Goal: Book appointment/travel/reservation

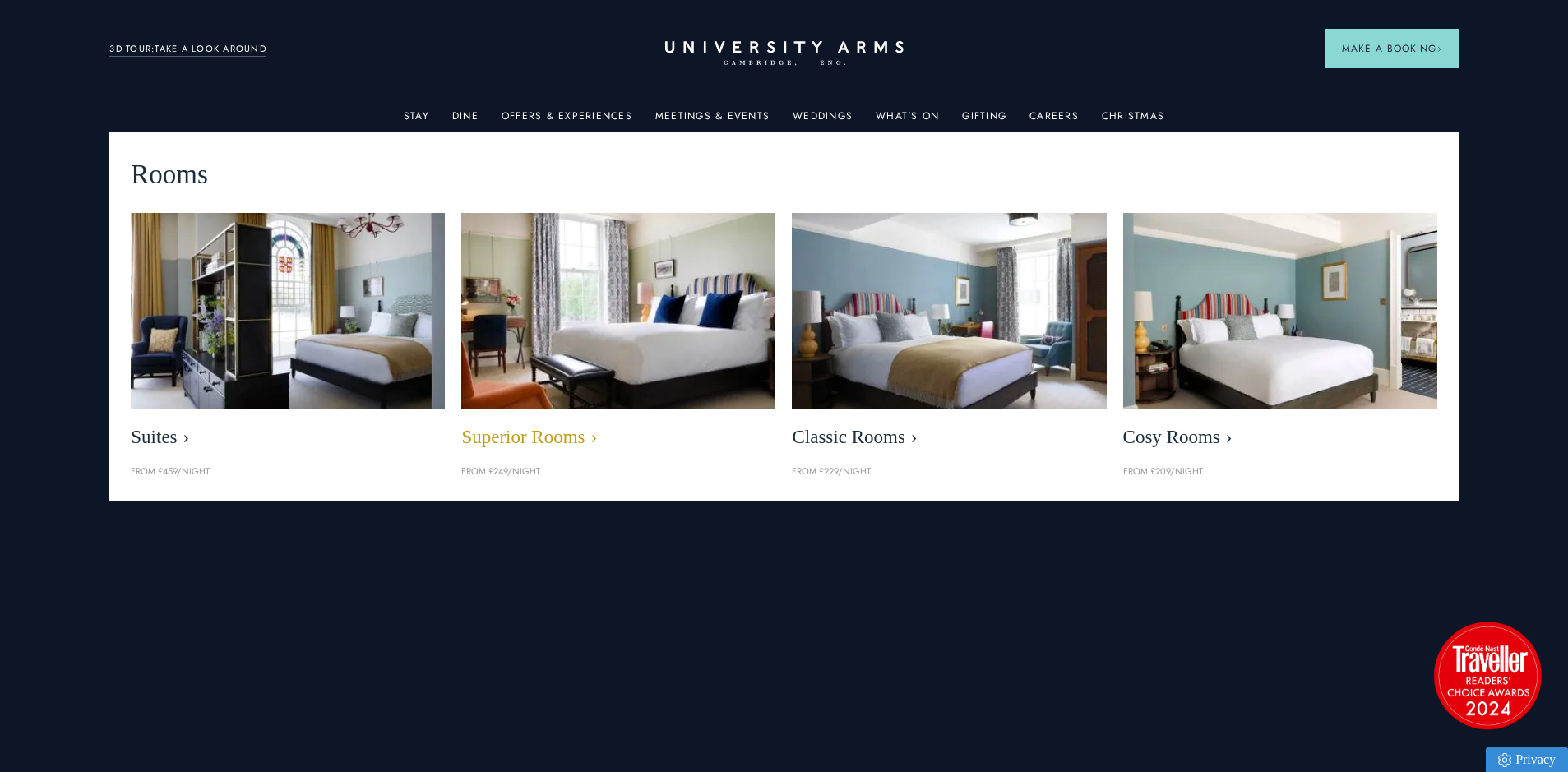
click at [563, 325] on img at bounding box center [619, 311] width 361 height 226
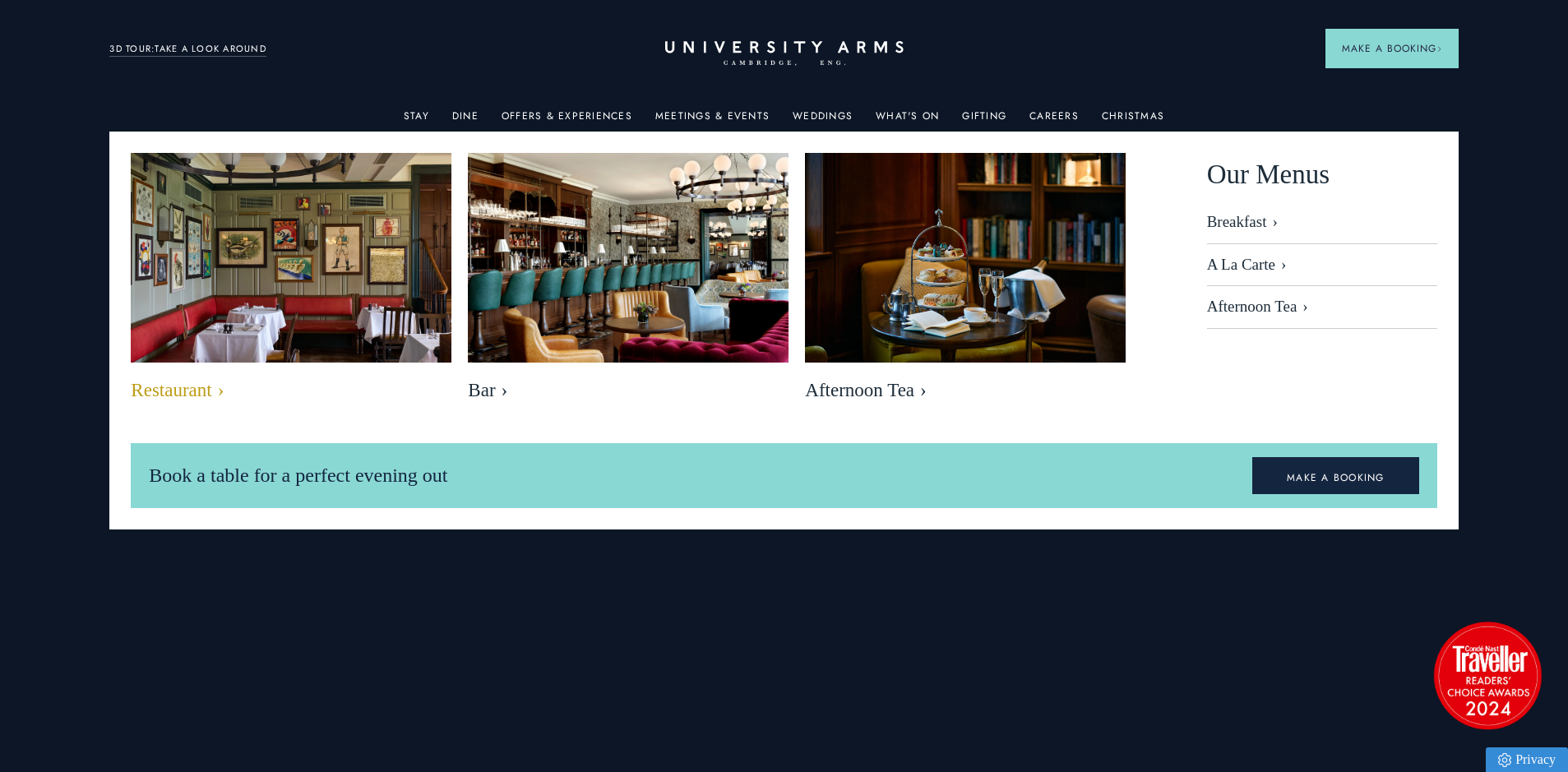
click at [361, 256] on img at bounding box center [291, 260] width 369 height 246
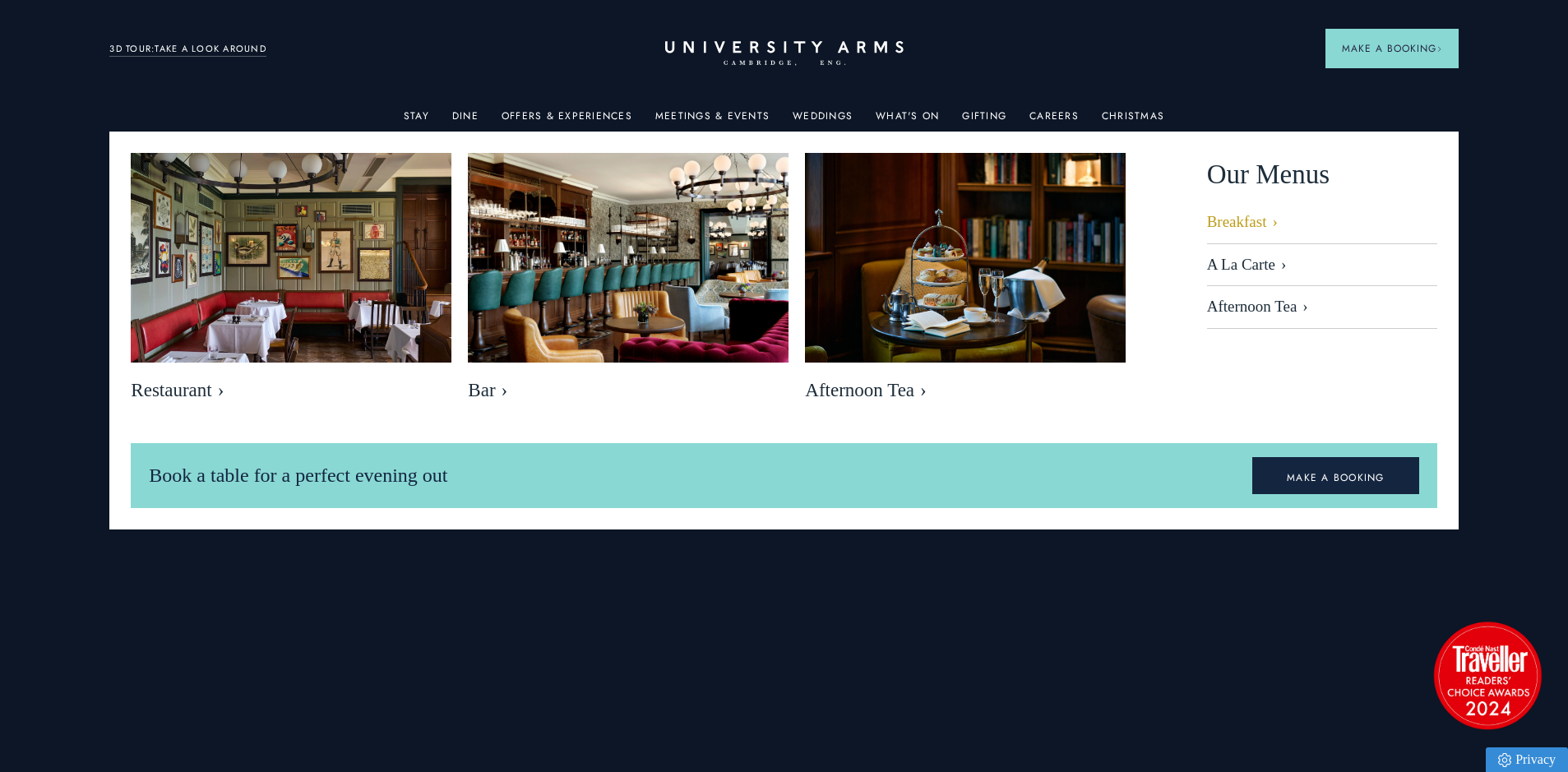
click at [1225, 218] on link "Breakfast" at bounding box center [1322, 228] width 230 height 31
click at [1246, 257] on link "A La Carte" at bounding box center [1322, 265] width 230 height 43
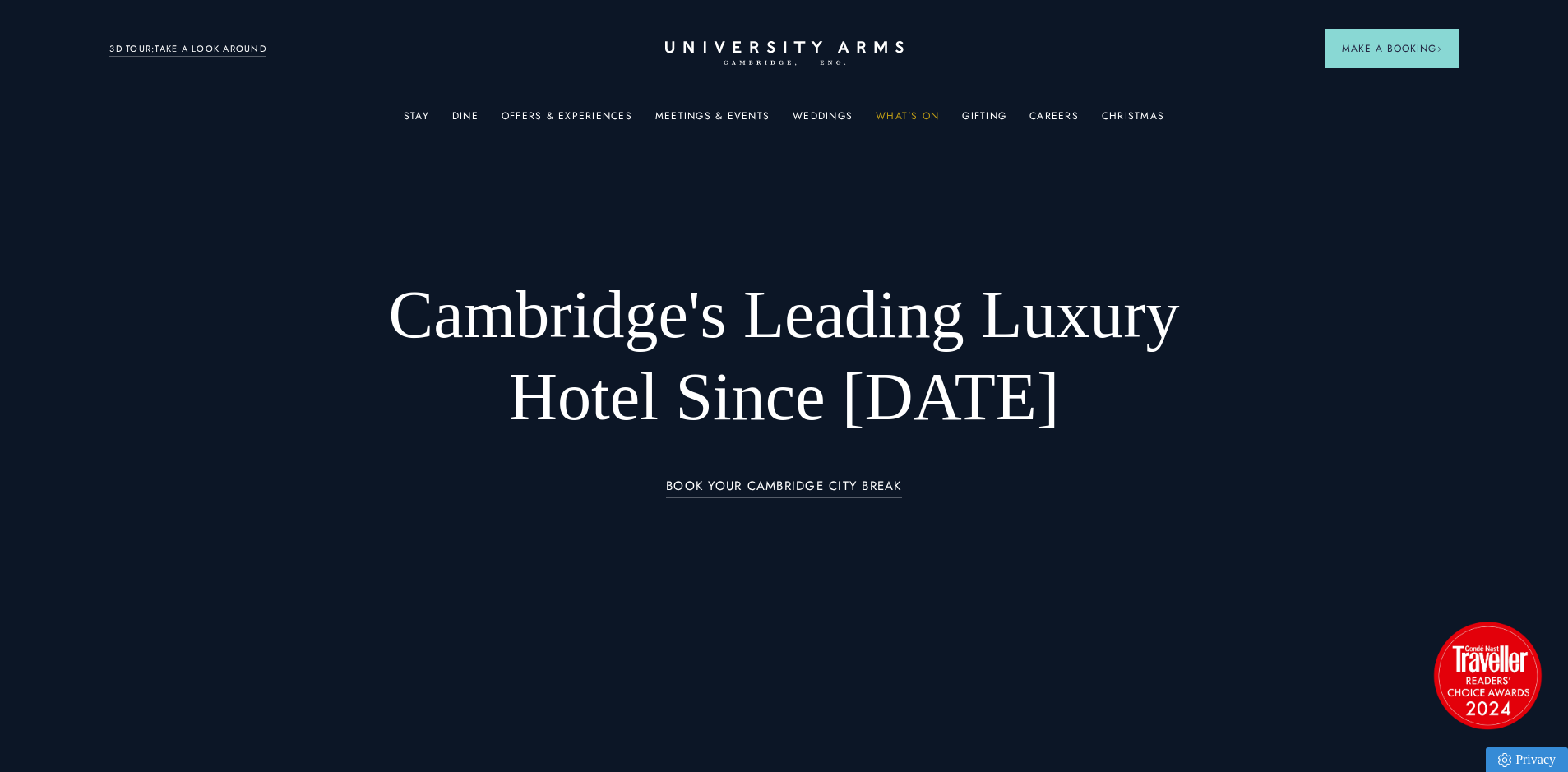
click at [895, 110] on link "What's On" at bounding box center [907, 121] width 64 height 21
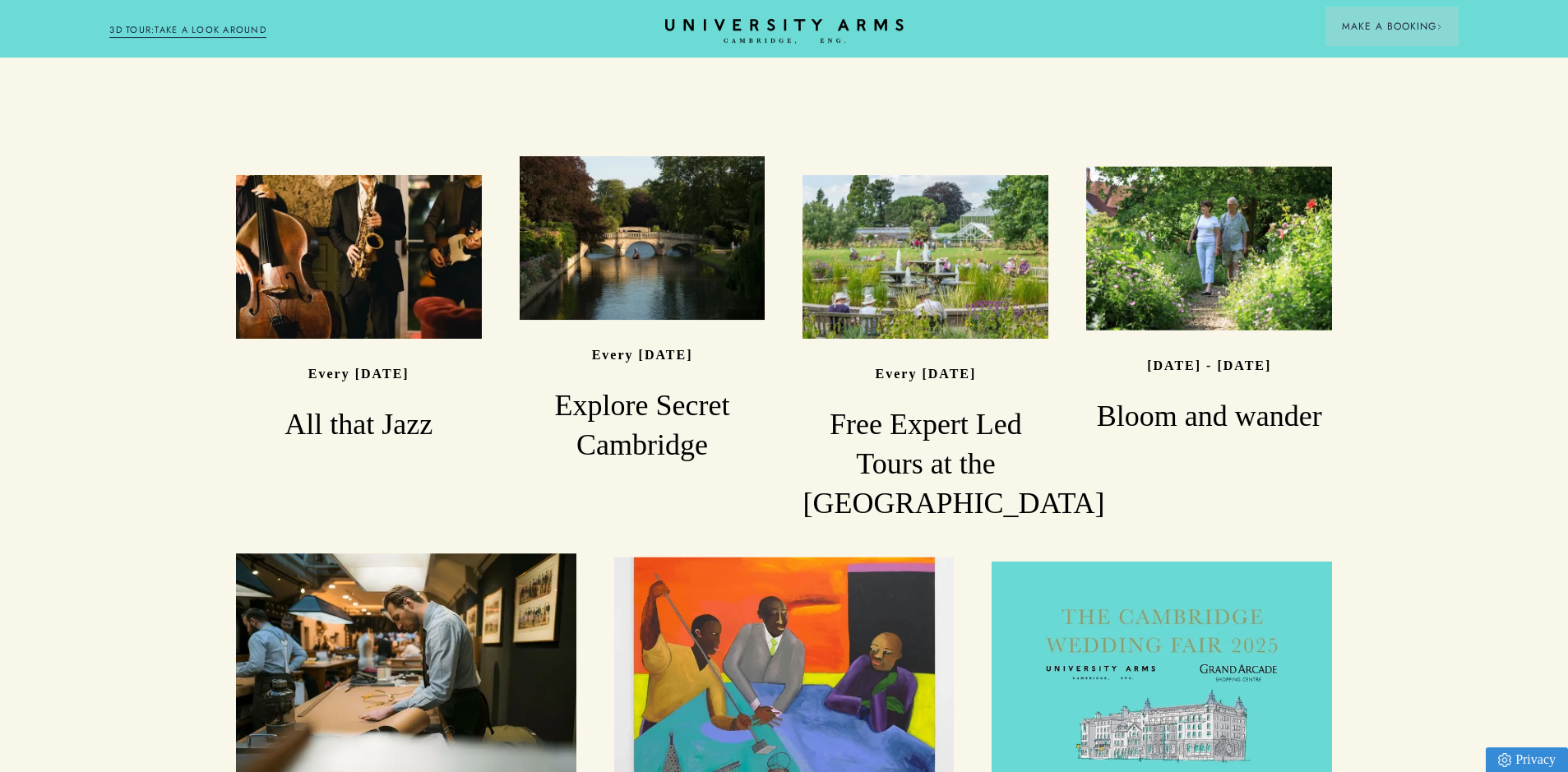
scroll to position [1279, 0]
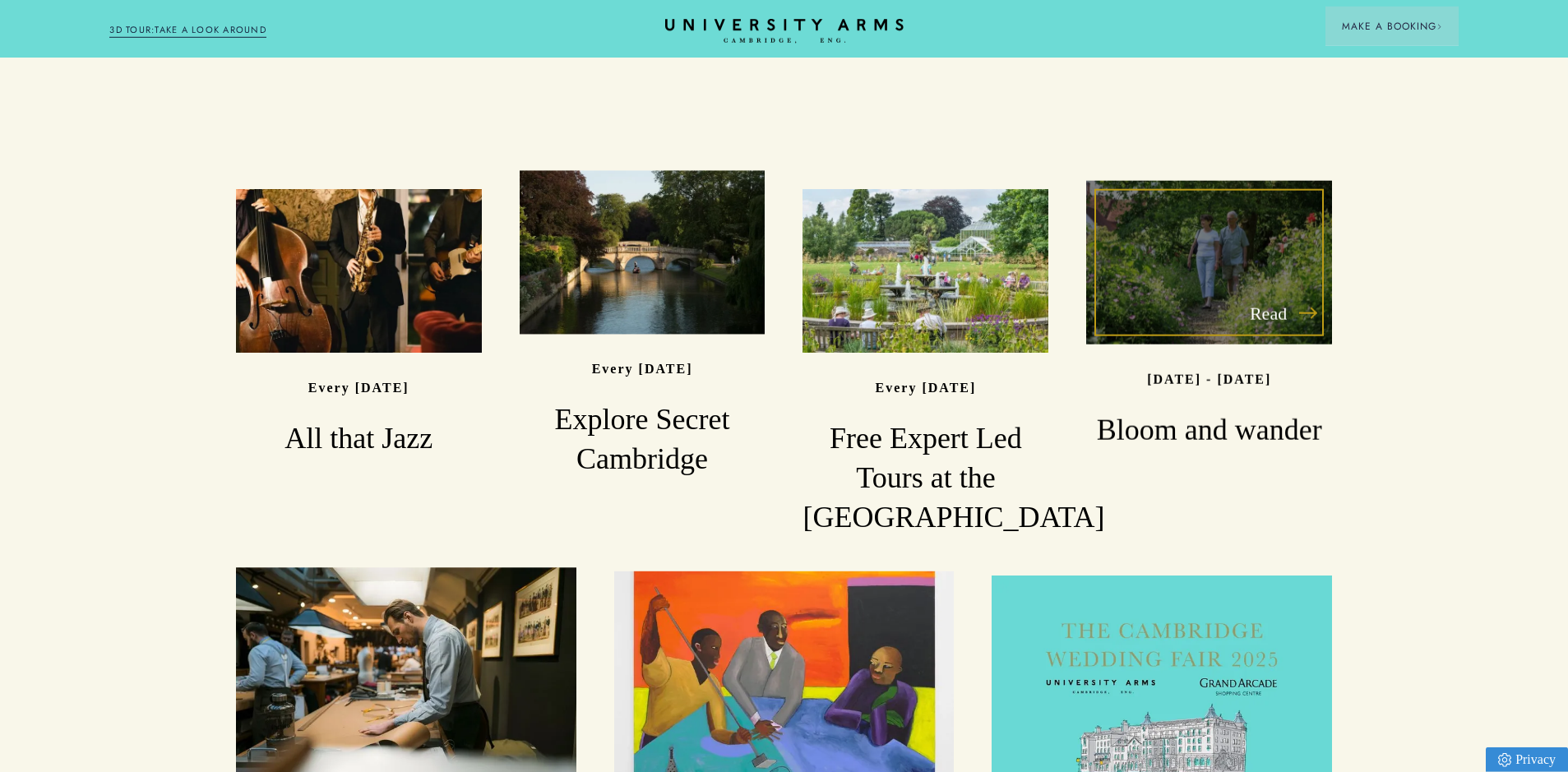
click at [1237, 411] on h3 "Bloom and wander" at bounding box center [1209, 431] width 246 height 40
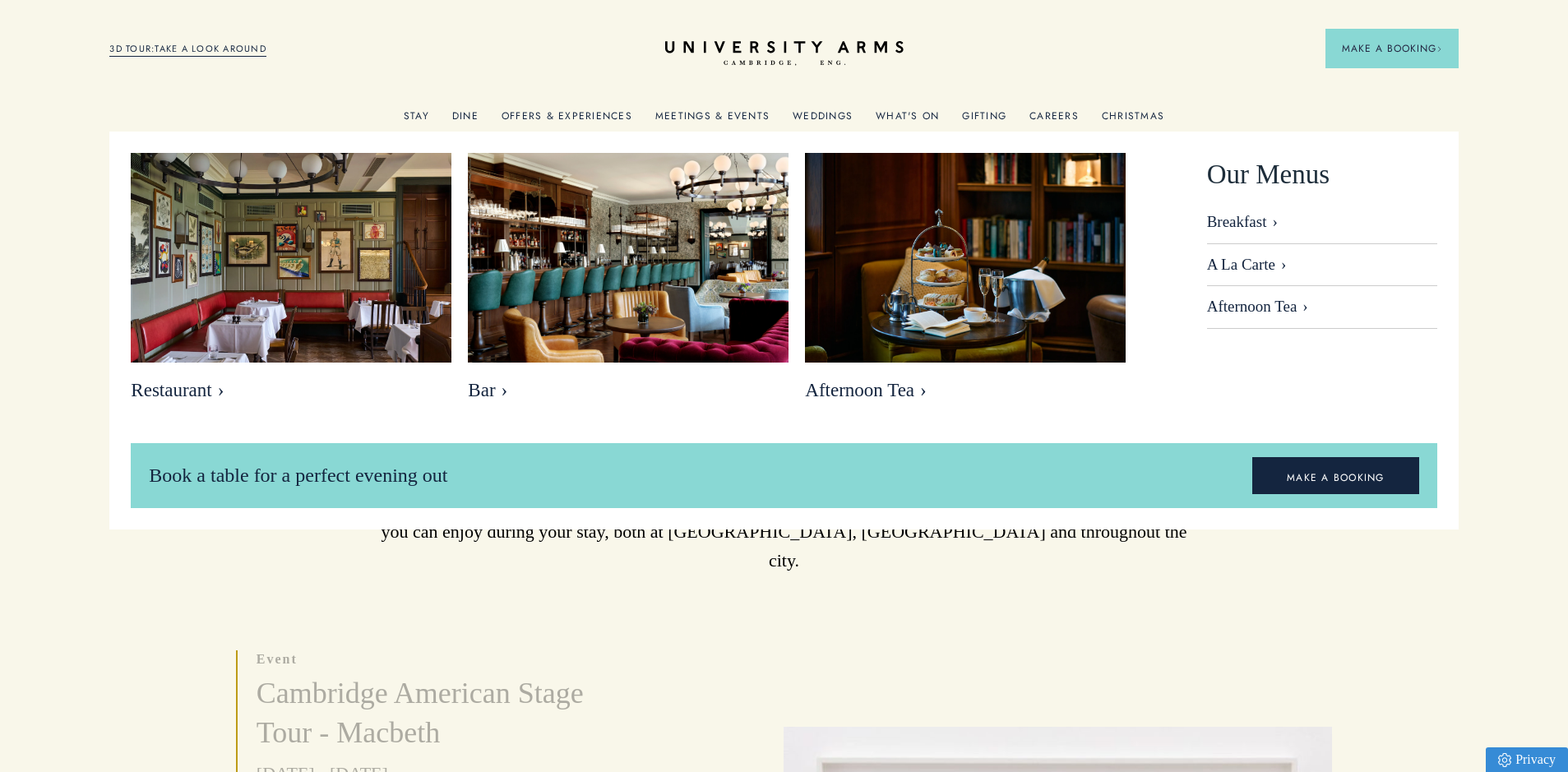
click at [1226, 220] on link "Breakfast" at bounding box center [1322, 228] width 230 height 31
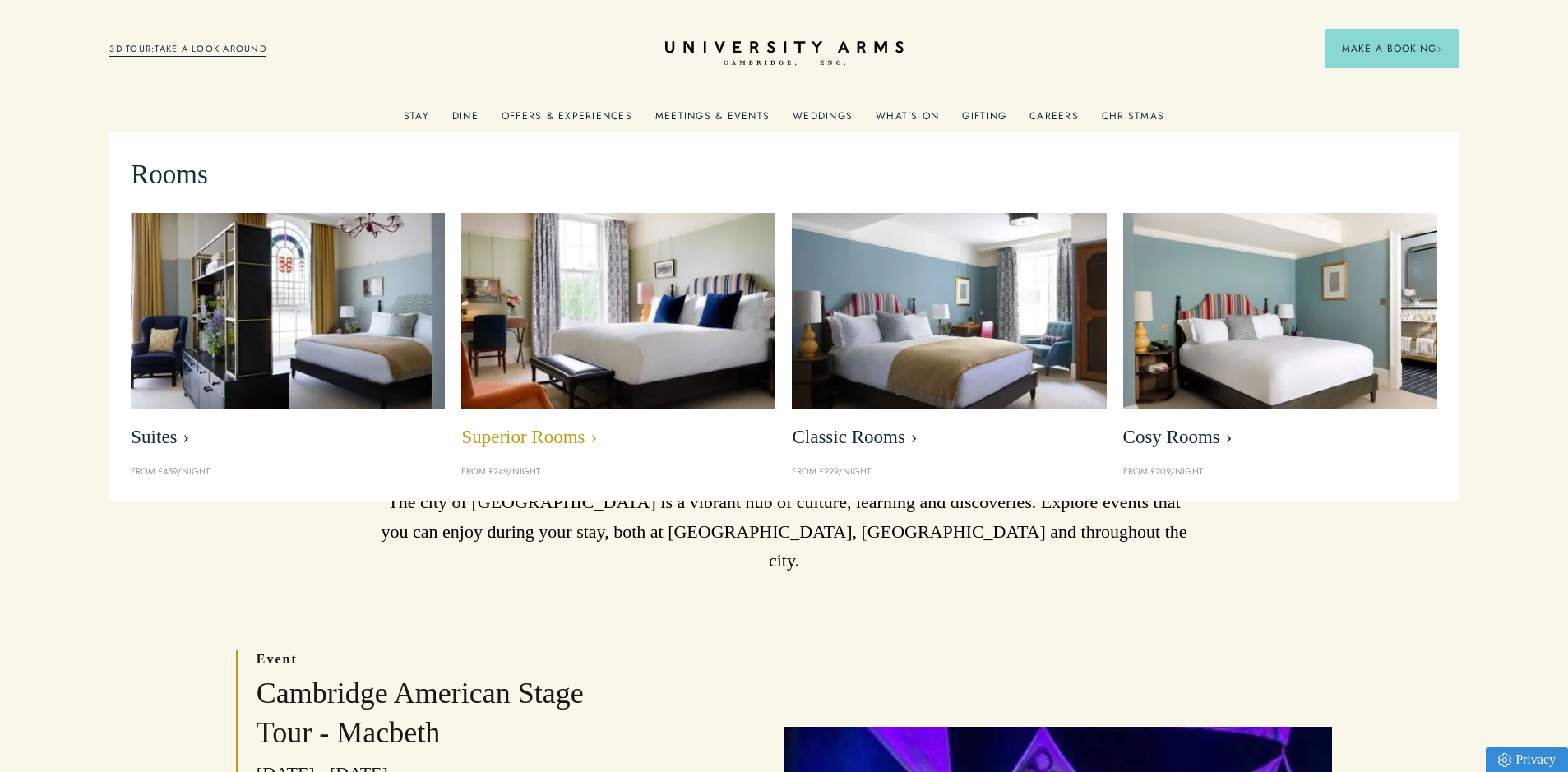
click at [591, 316] on img at bounding box center [619, 311] width 361 height 226
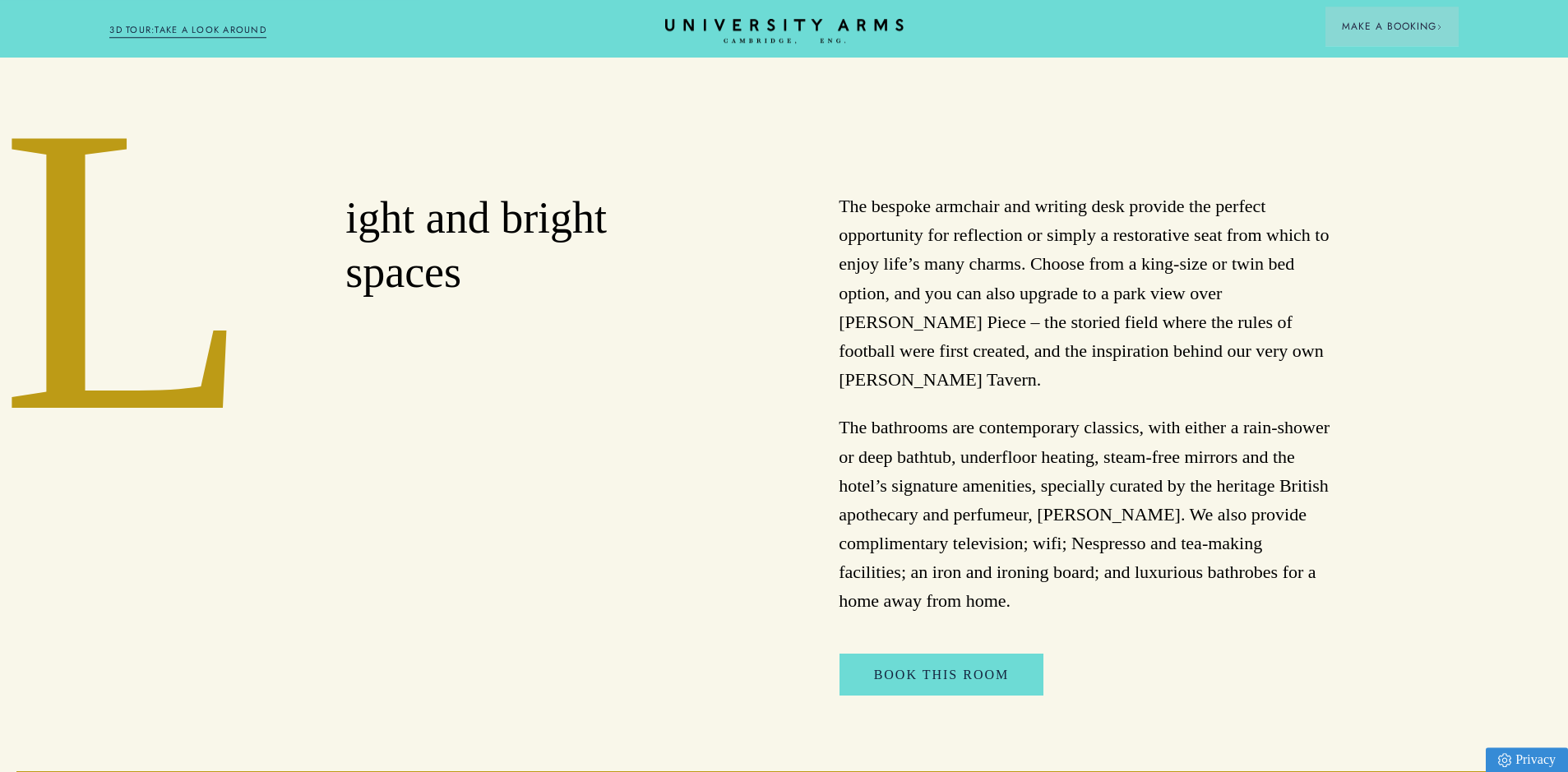
scroll to position [721, 0]
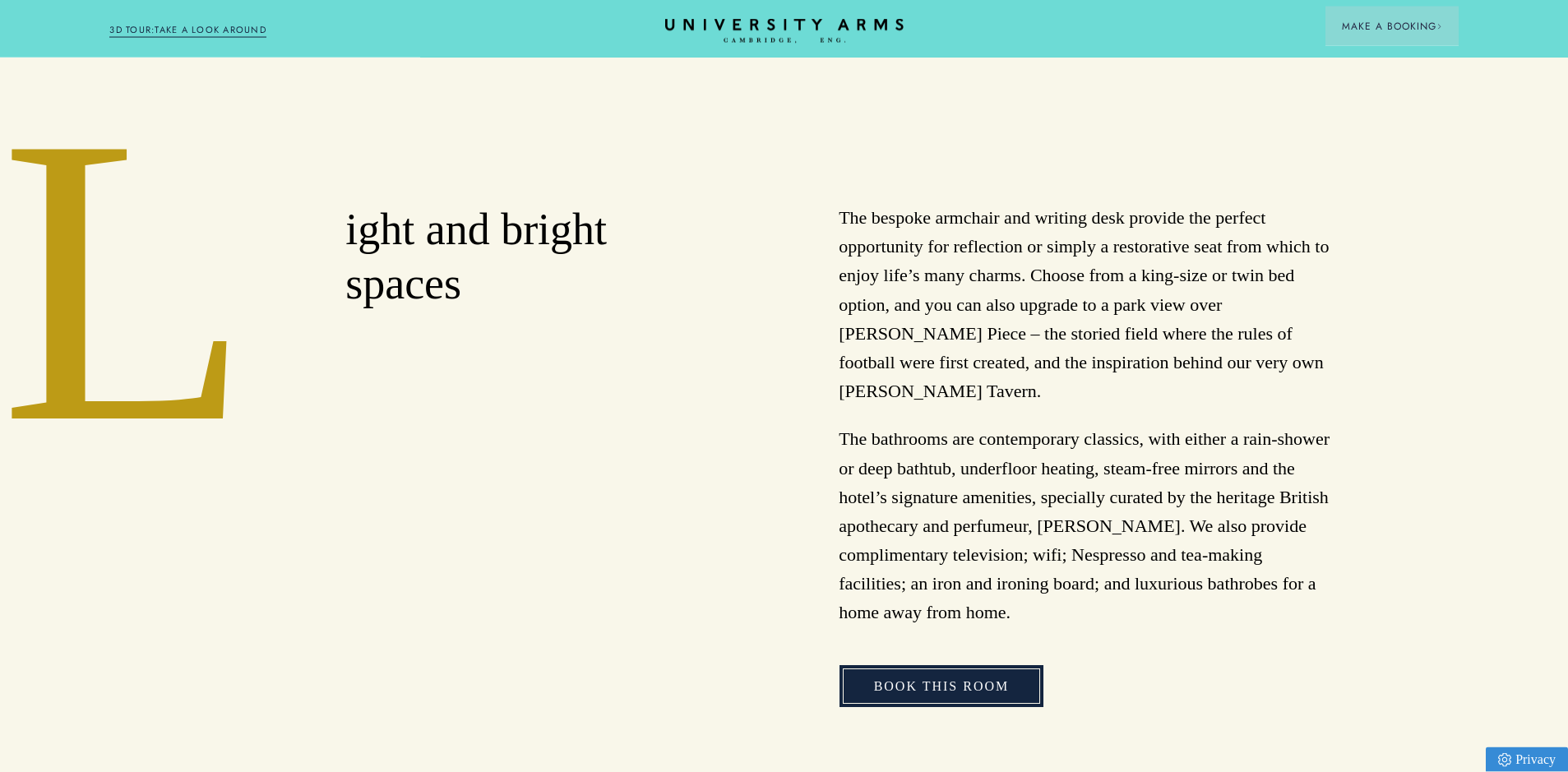
click at [946, 666] on link "Book This Room" at bounding box center [941, 686] width 204 height 43
